Goal: Task Accomplishment & Management: Use online tool/utility

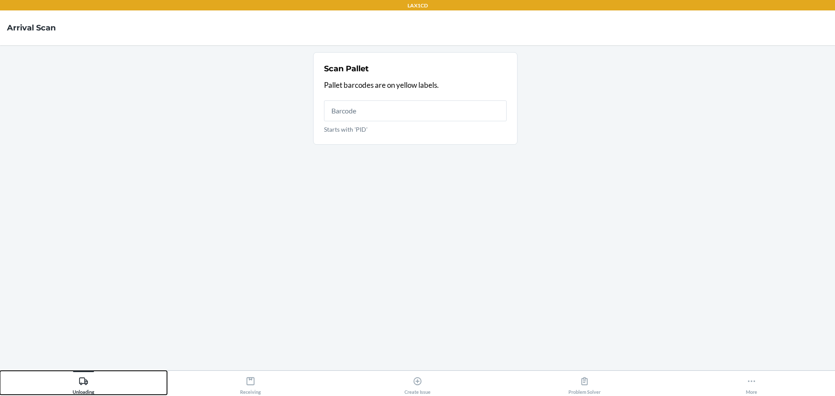
click at [84, 375] on div "Unloading" at bounding box center [84, 384] width 22 height 22
click at [14, 21] on nav "Arrival Scan" at bounding box center [417, 27] width 835 height 35
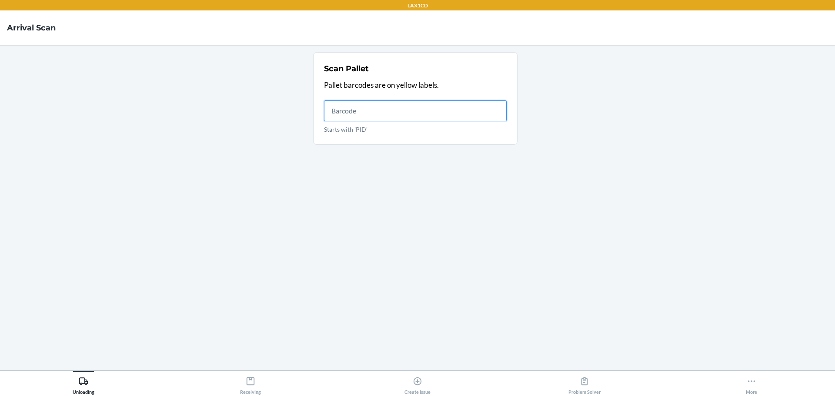
click at [350, 110] on input "Starts with 'PID'" at bounding box center [415, 111] width 183 height 21
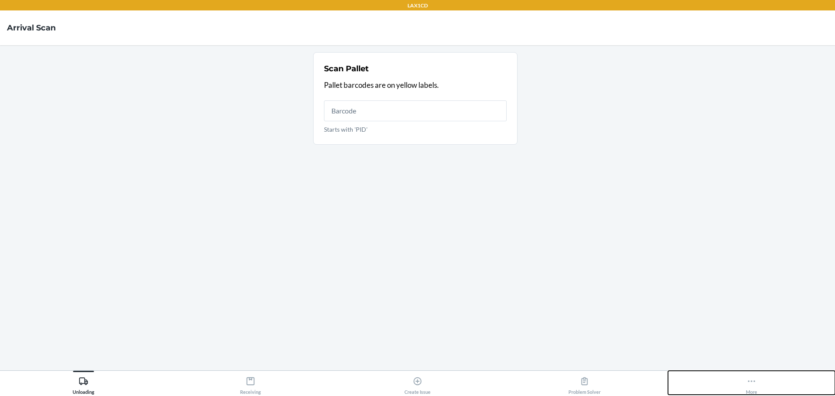
click at [751, 389] on div "More" at bounding box center [751, 384] width 11 height 22
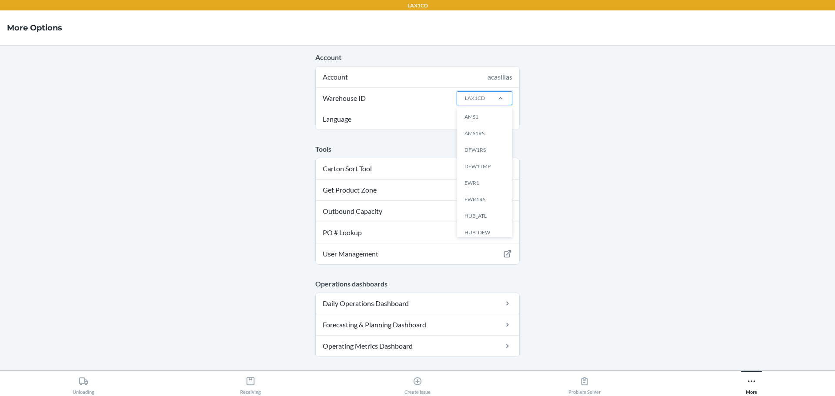
click at [481, 99] on div "LAX1CD" at bounding box center [475, 98] width 20 height 8
click at [465, 99] on input "Warehouse ID option AMS1 focused, 1 of 25. 25 results available. Use Up and Dow…" at bounding box center [464, 98] width 1 height 8
click at [469, 180] on div "LAX1" at bounding box center [487, 185] width 47 height 17
click at [465, 102] on input "Warehouse ID option LAX1 focused, 13 of 25. 25 results available. Use Up and Do…" at bounding box center [464, 98] width 1 height 8
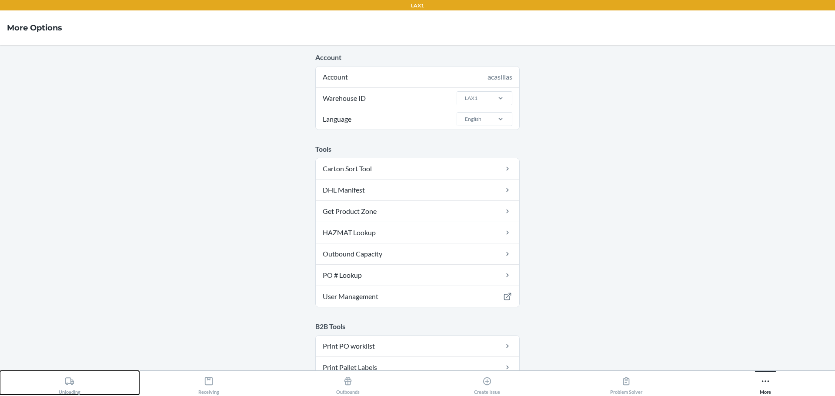
click at [46, 384] on button "Unloading" at bounding box center [69, 383] width 139 height 24
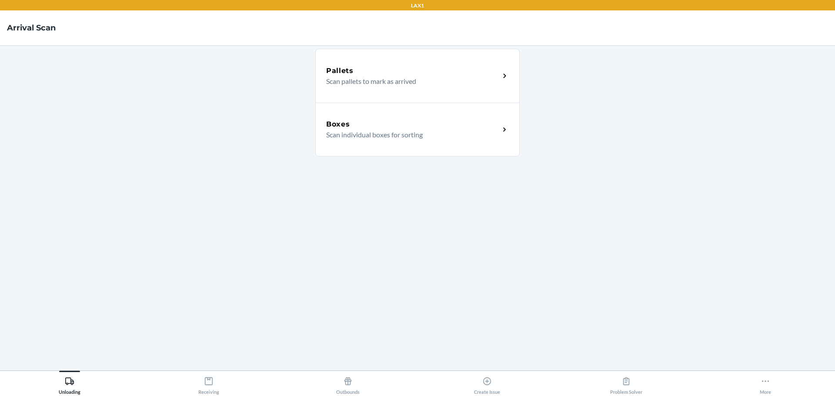
click at [401, 78] on p "Scan pallets to mark as arrived" at bounding box center [409, 81] width 167 height 10
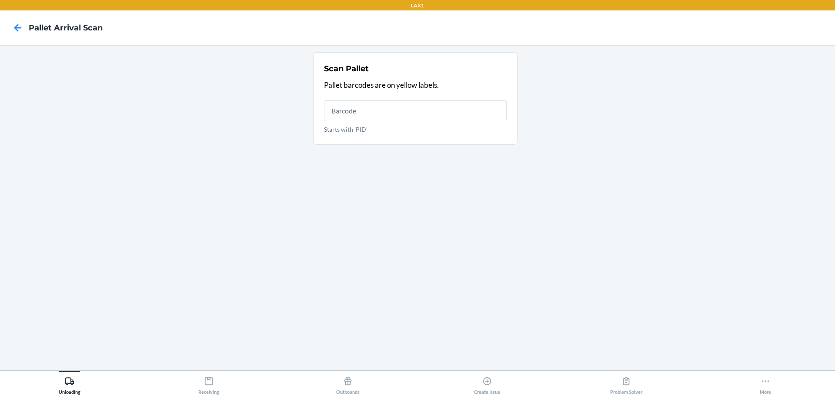
click at [390, 112] on input "Starts with 'PID'" at bounding box center [415, 111] width 183 height 21
type input "PID5C7UEFX"
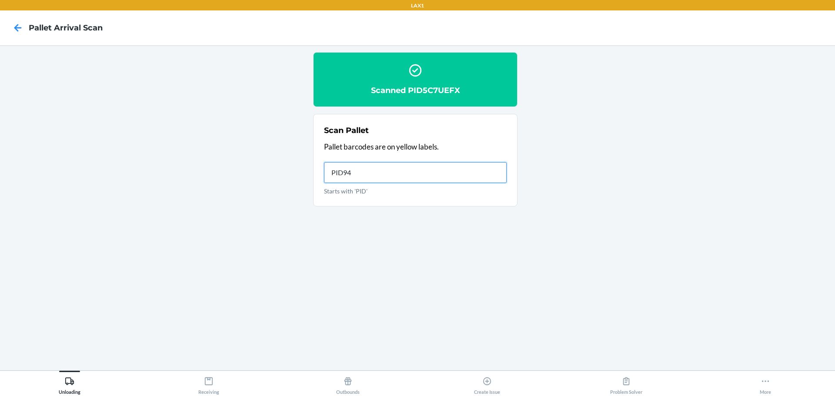
type input "PID94M"
